Goal: Transaction & Acquisition: Download file/media

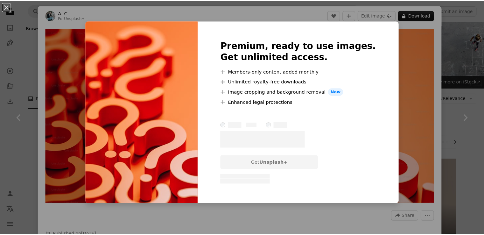
scroll to position [1687, 0]
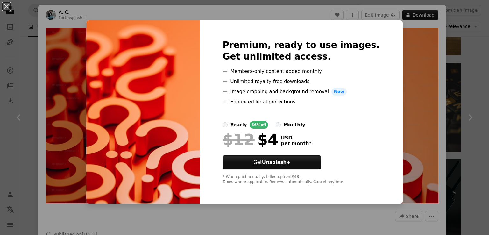
click at [406, 52] on div "An X shape Premium, ready to use images. Get unlimited access. A plus sign Memb…" at bounding box center [244, 117] width 489 height 235
click at [406, 52] on img "Zoom in on this image" at bounding box center [242, 115] width 392 height 175
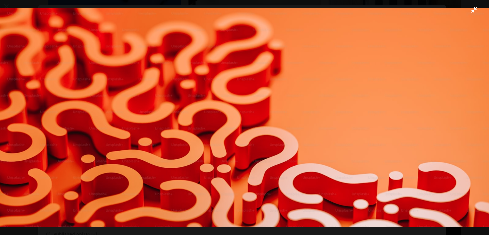
click at [391, 51] on img "Zoom out on this image" at bounding box center [245, 117] width 490 height 219
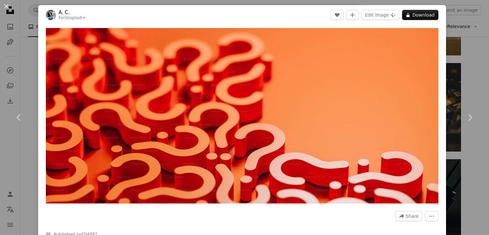
click at [454, 22] on div "An X shape Chevron left Chevron right A. C. For Unsplash+ A heart A plus sign E…" at bounding box center [244, 117] width 489 height 235
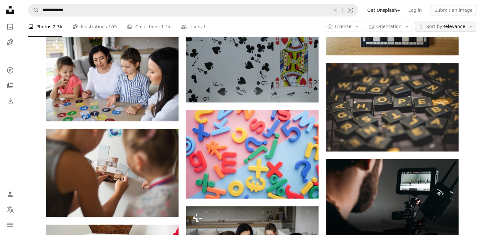
click at [446, 26] on span "Sort by Relevance" at bounding box center [445, 27] width 39 height 6
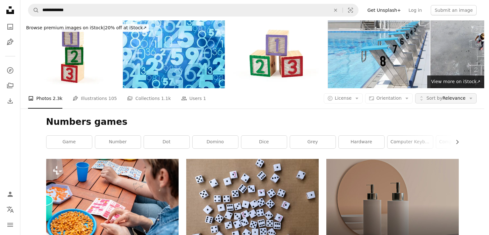
scroll to position [1687, 0]
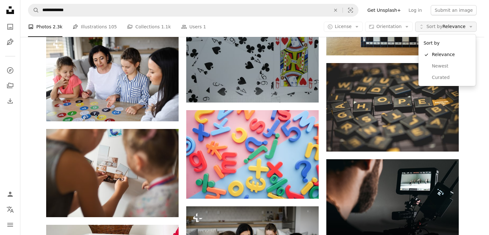
click at [446, 26] on span "Sort by Relevance" at bounding box center [445, 27] width 39 height 6
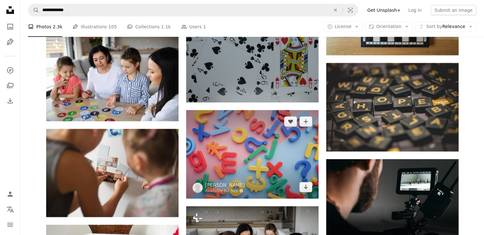
click at [240, 110] on img at bounding box center [252, 154] width 132 height 88
